Goal: Check status

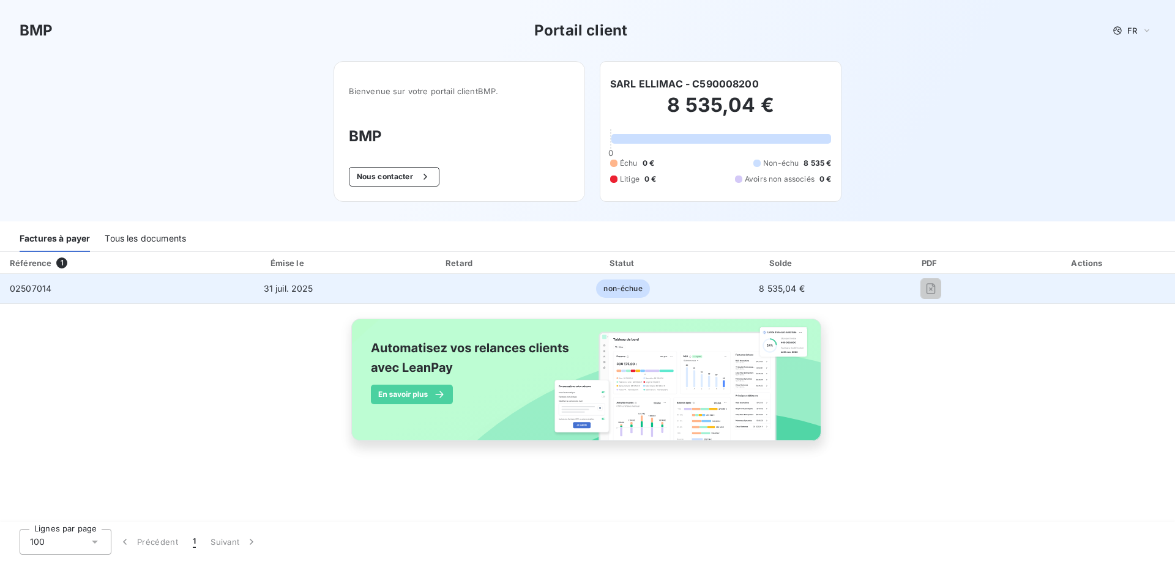
click at [28, 294] on div "02507014" at bounding box center [31, 289] width 42 height 12
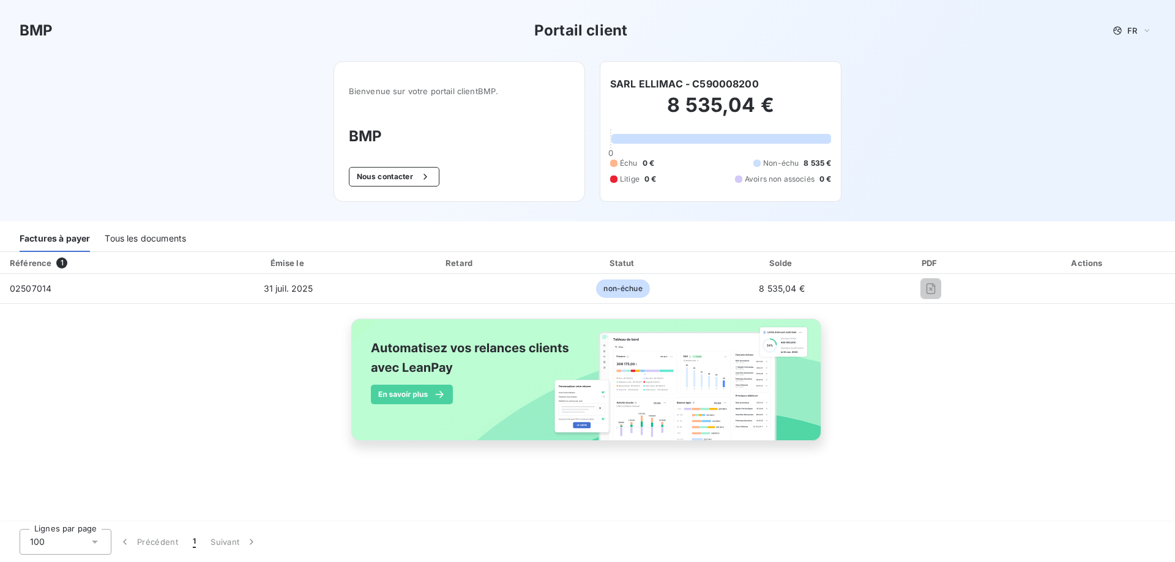
click at [34, 264] on div "Référence" at bounding box center [31, 263] width 42 height 10
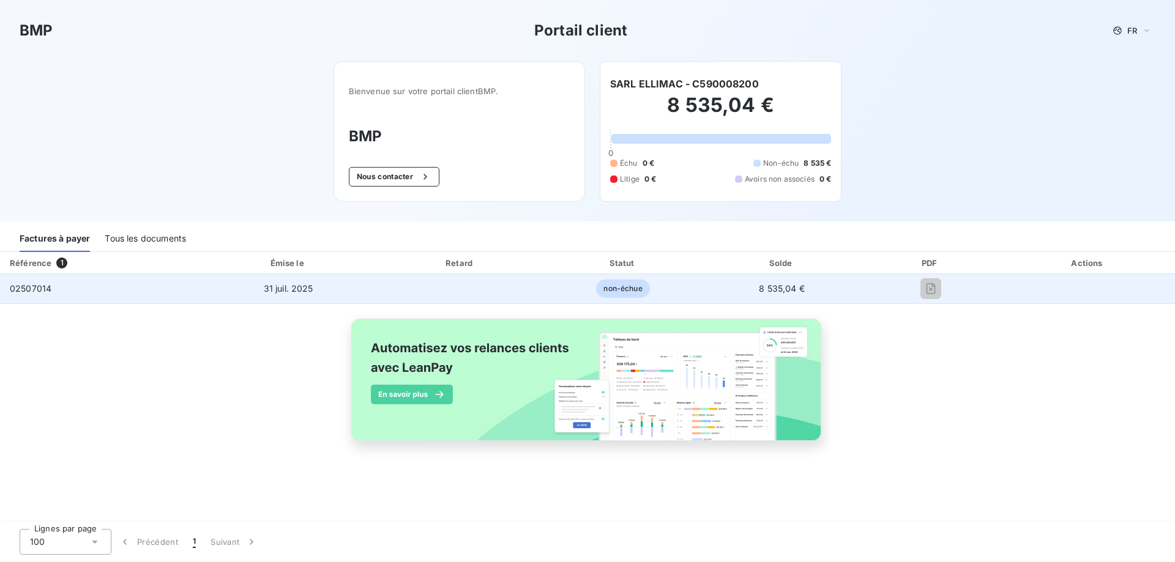
click at [612, 290] on span "non-échue" at bounding box center [622, 289] width 53 height 18
